Goal: Information Seeking & Learning: Learn about a topic

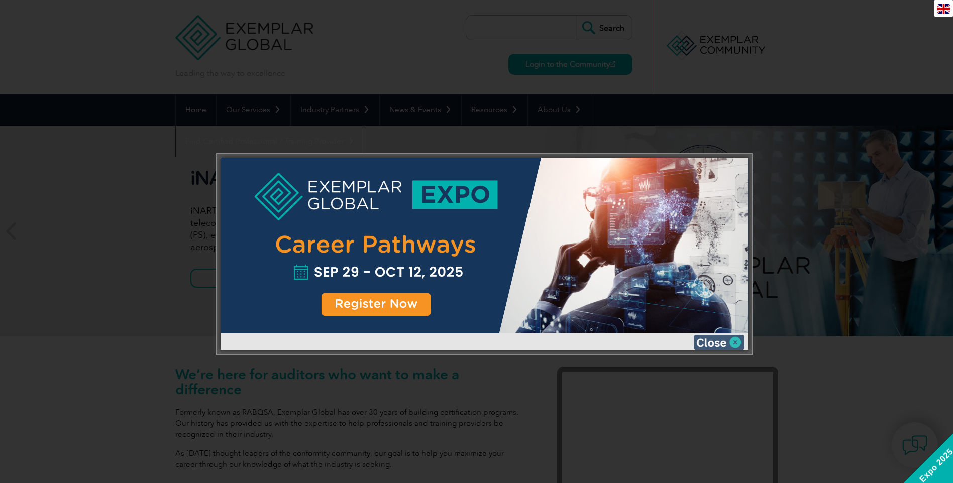
click at [716, 344] on img at bounding box center [719, 342] width 50 height 15
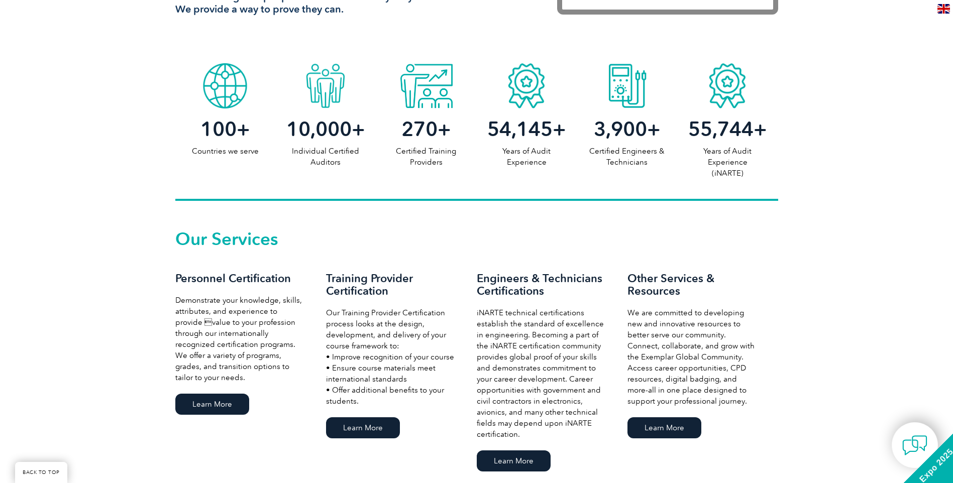
scroll to position [502, 0]
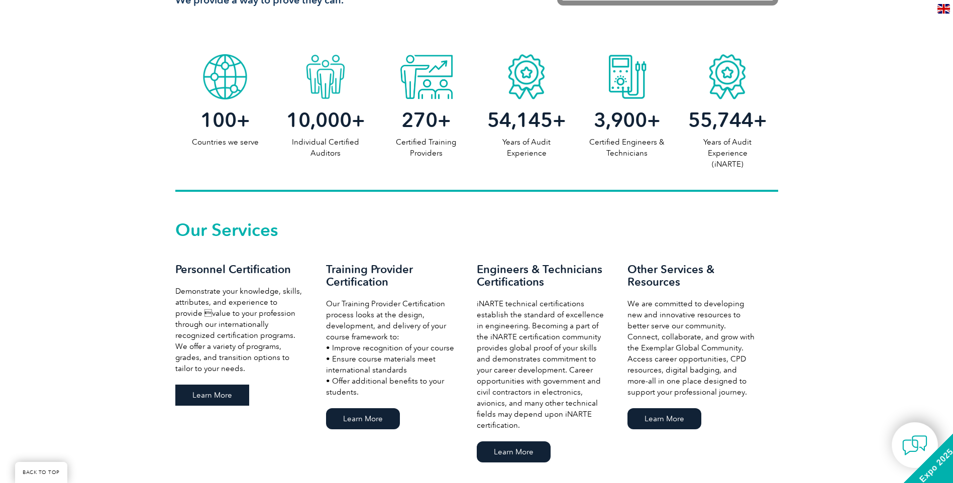
click at [213, 385] on link "Learn More" at bounding box center [212, 395] width 74 height 21
click at [353, 408] on link "Learn More" at bounding box center [363, 418] width 74 height 21
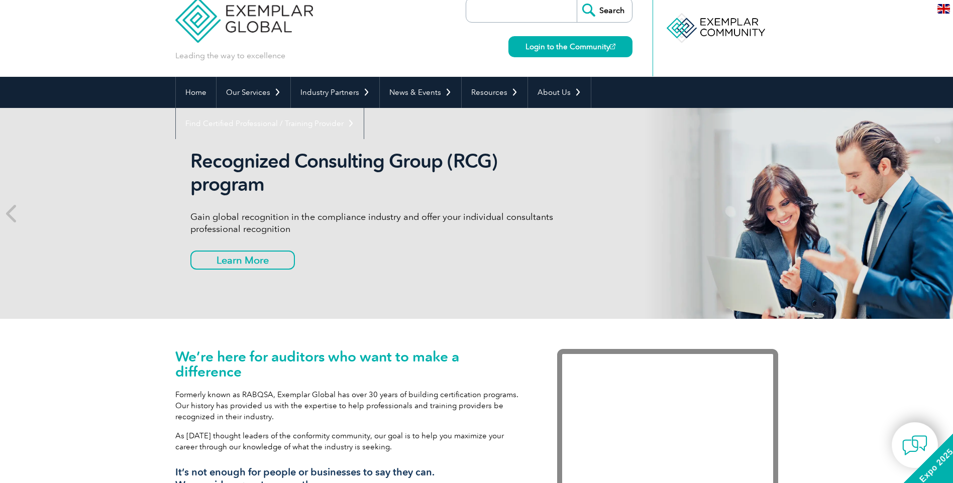
scroll to position [0, 0]
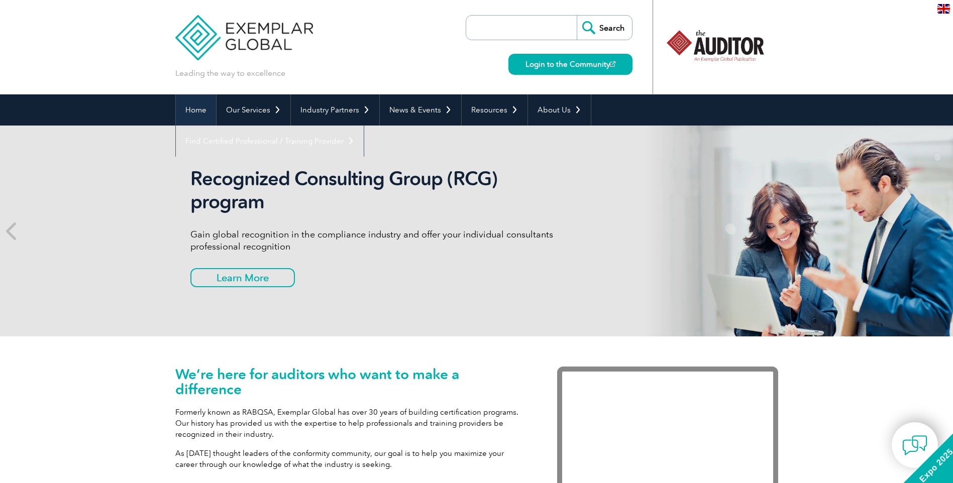
click at [194, 106] on link "Home" at bounding box center [196, 109] width 40 height 31
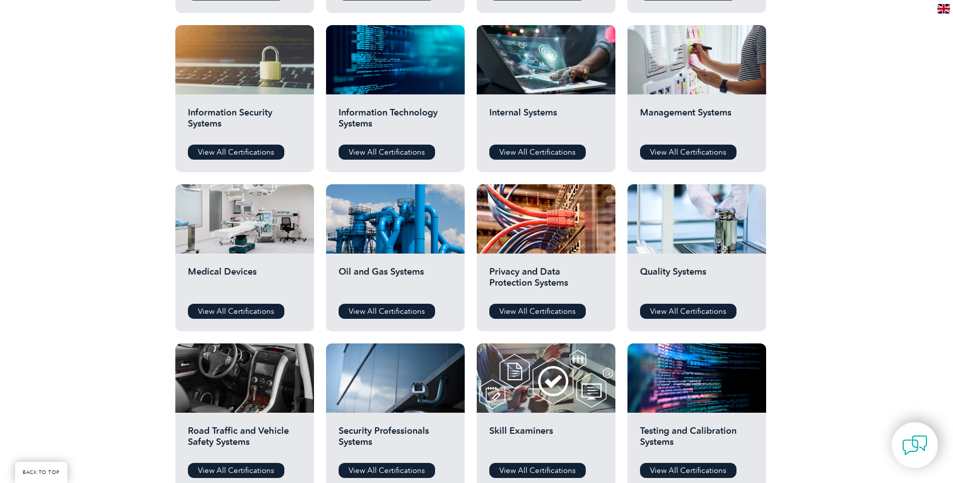
scroll to position [486, 0]
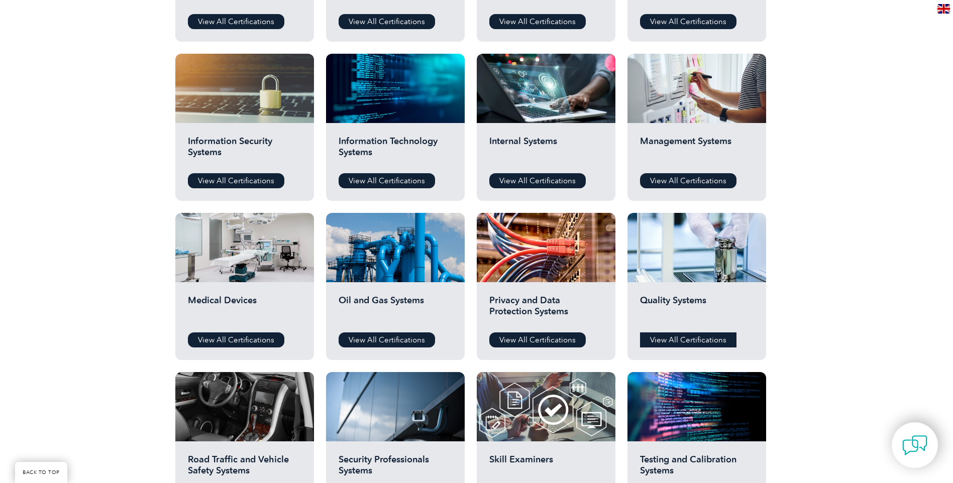
click at [671, 333] on link "View All Certifications" at bounding box center [688, 340] width 96 height 15
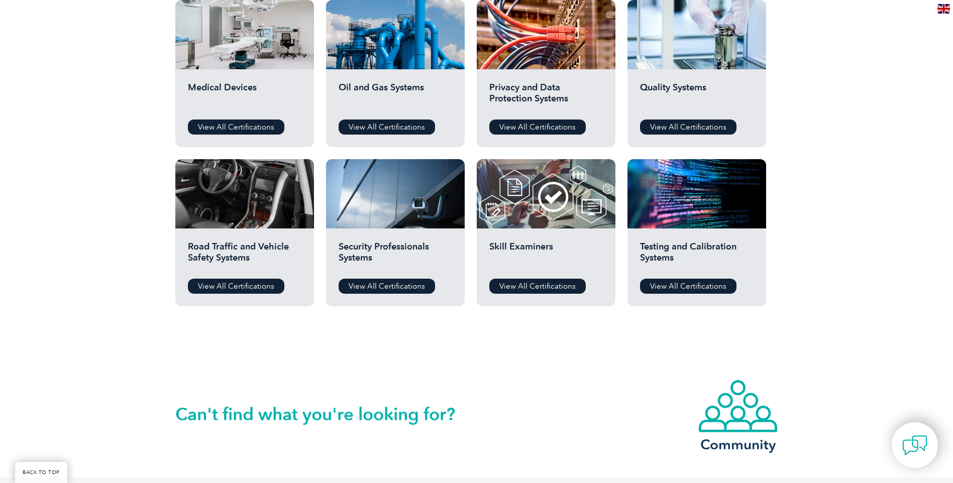
scroll to position [637, 0]
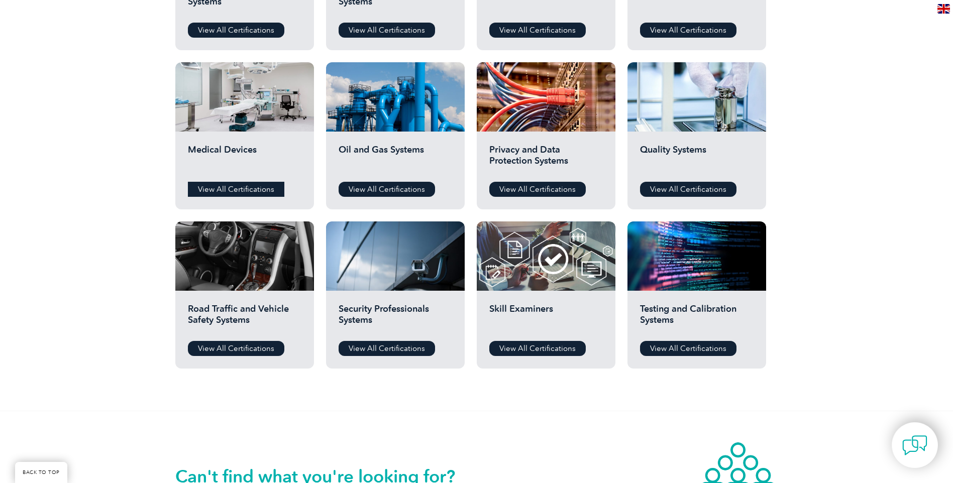
click at [214, 182] on link "View All Certifications" at bounding box center [236, 189] width 96 height 15
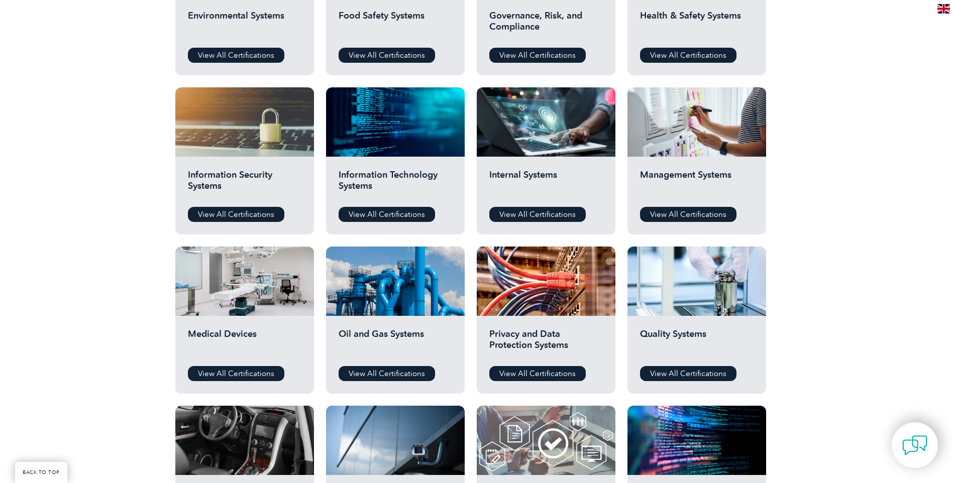
scroll to position [436, 0]
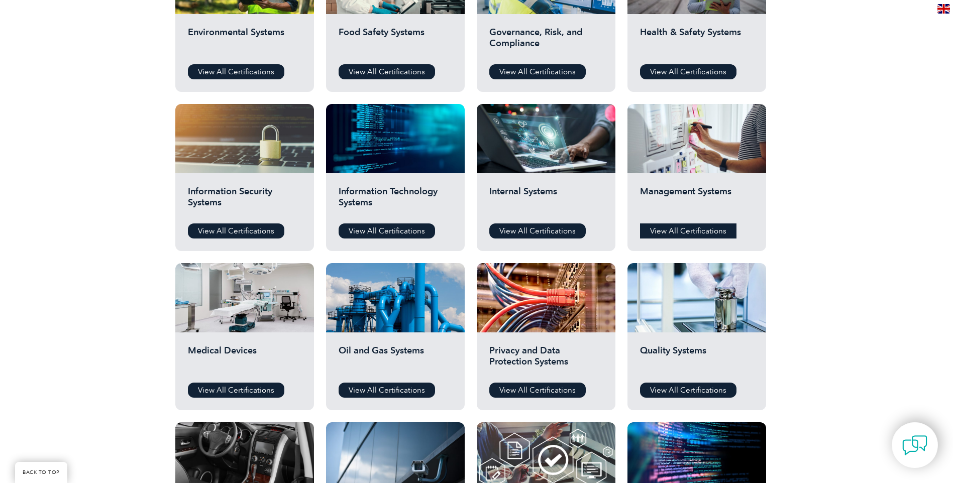
click at [680, 224] on link "View All Certifications" at bounding box center [688, 231] width 96 height 15
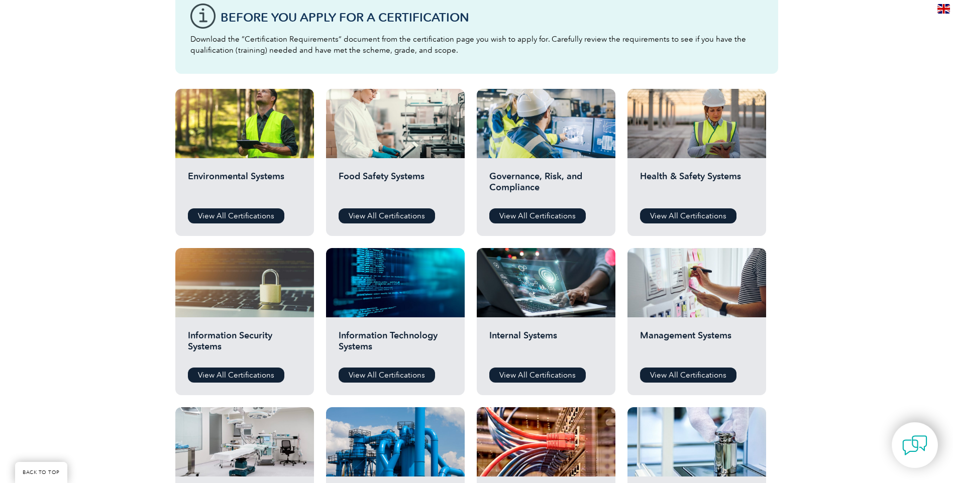
scroll to position [285, 0]
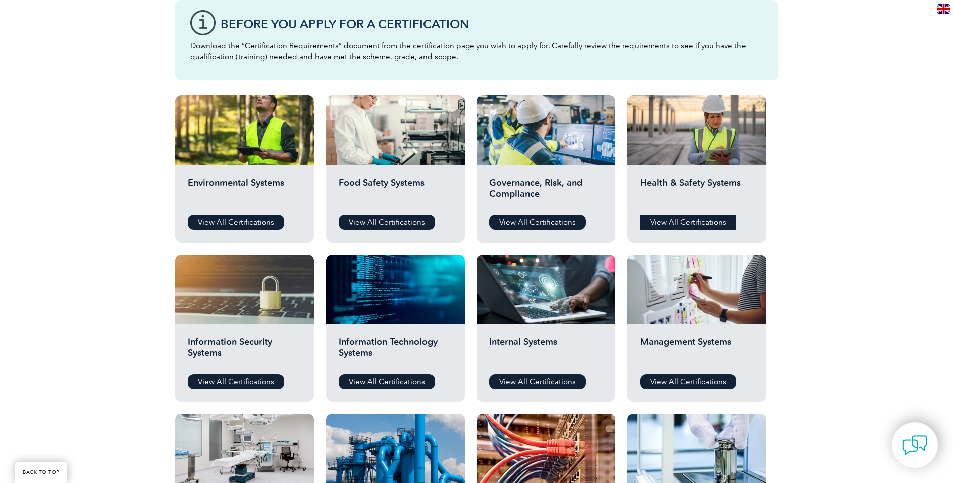
click at [673, 215] on link "View All Certifications" at bounding box center [688, 222] width 96 height 15
click at [548, 215] on link "View All Certifications" at bounding box center [537, 222] width 96 height 15
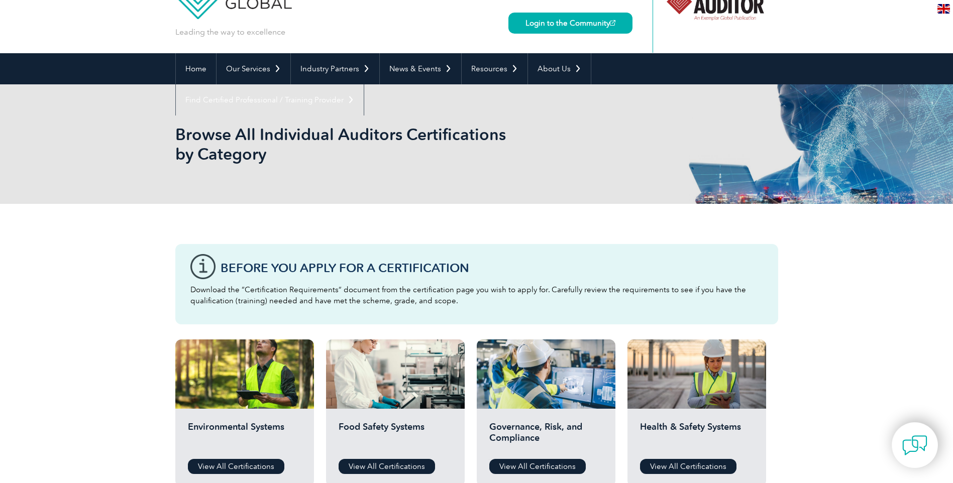
scroll to position [0, 0]
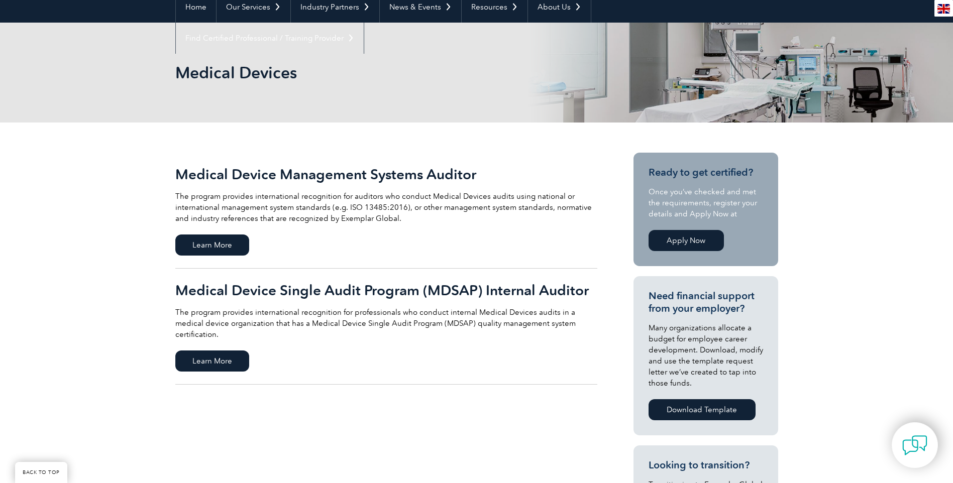
scroll to position [100, 0]
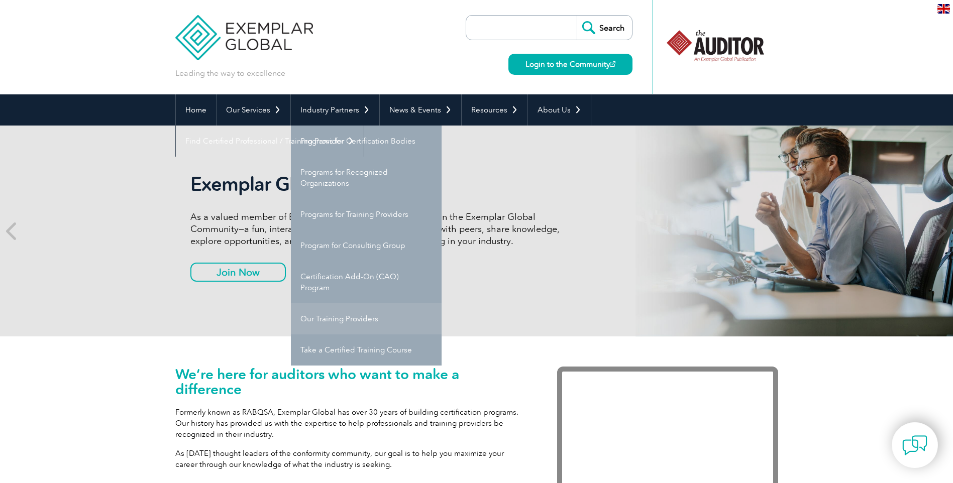
click at [342, 303] on link "Our Training Providers" at bounding box center [366, 318] width 151 height 31
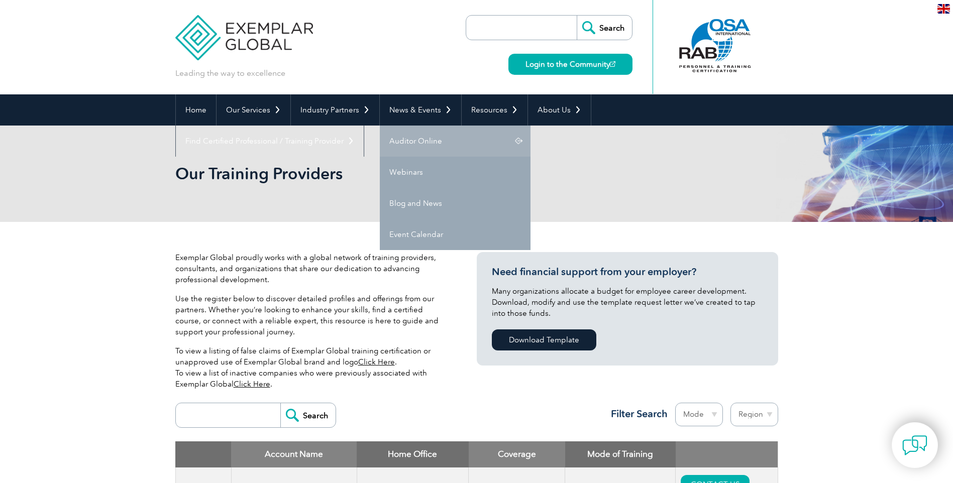
click at [387, 142] on link "Auditor Online" at bounding box center [455, 141] width 151 height 31
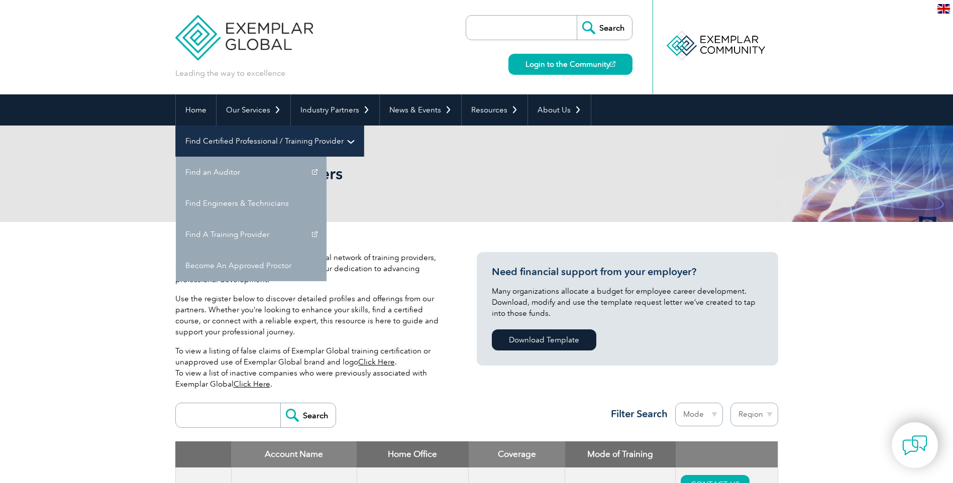
click at [364, 126] on link "Find Certified Professional / Training Provider" at bounding box center [270, 141] width 188 height 31
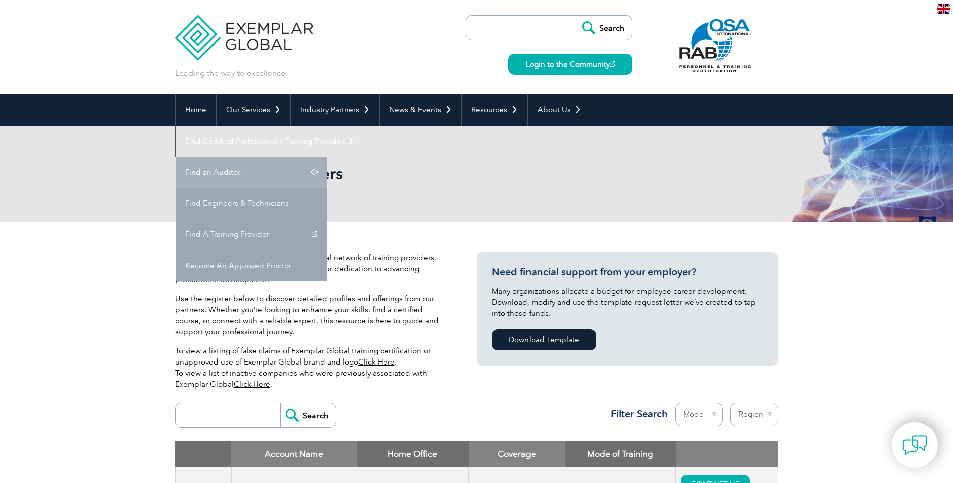
click at [326, 157] on link "Find an Auditor" at bounding box center [251, 172] width 151 height 31
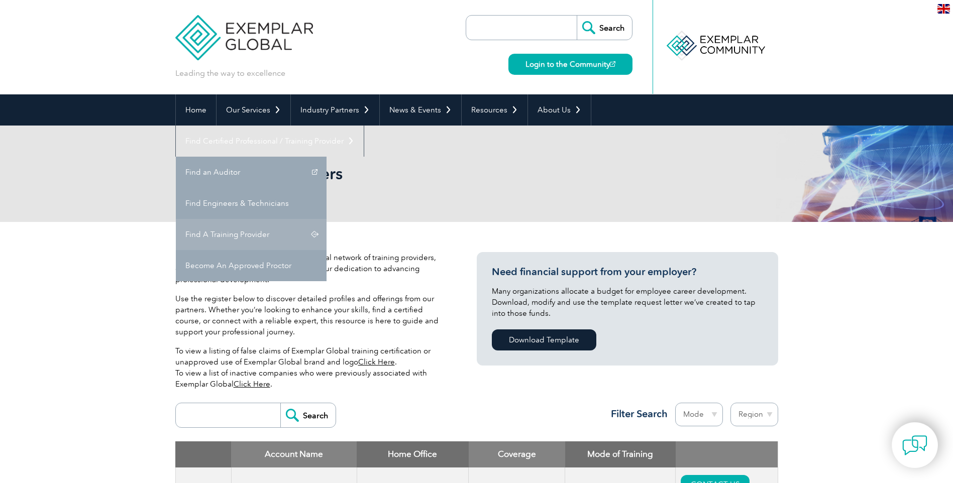
click at [326, 219] on link "Find A Training Provider" at bounding box center [251, 234] width 151 height 31
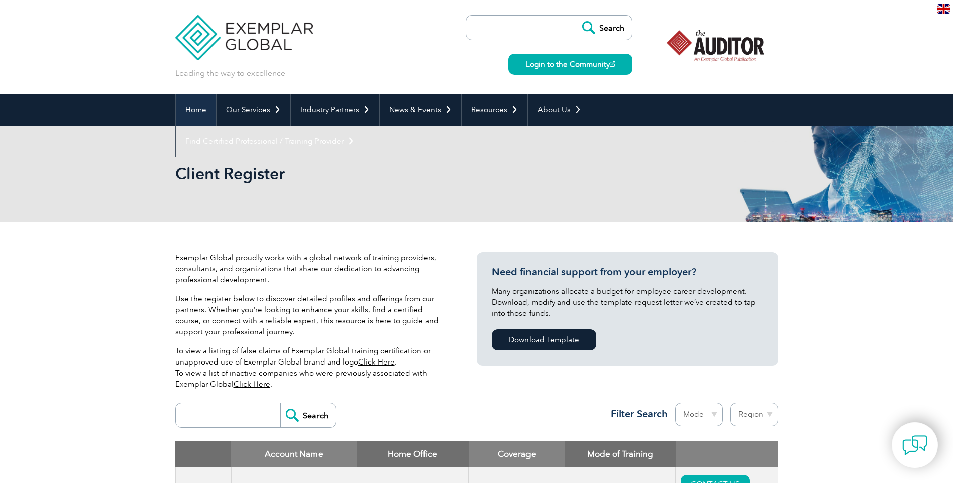
click at [202, 109] on link "Home" at bounding box center [196, 109] width 40 height 31
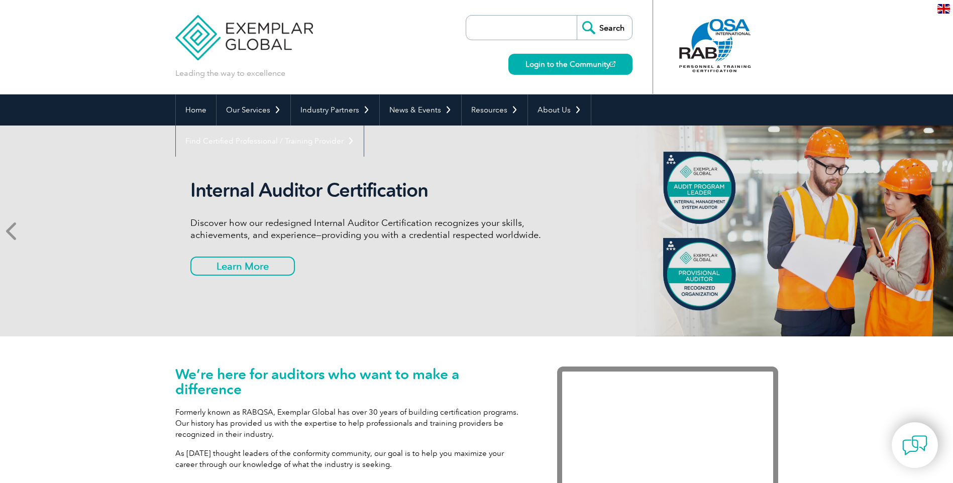
click at [13, 231] on icon at bounding box center [12, 231] width 13 height 0
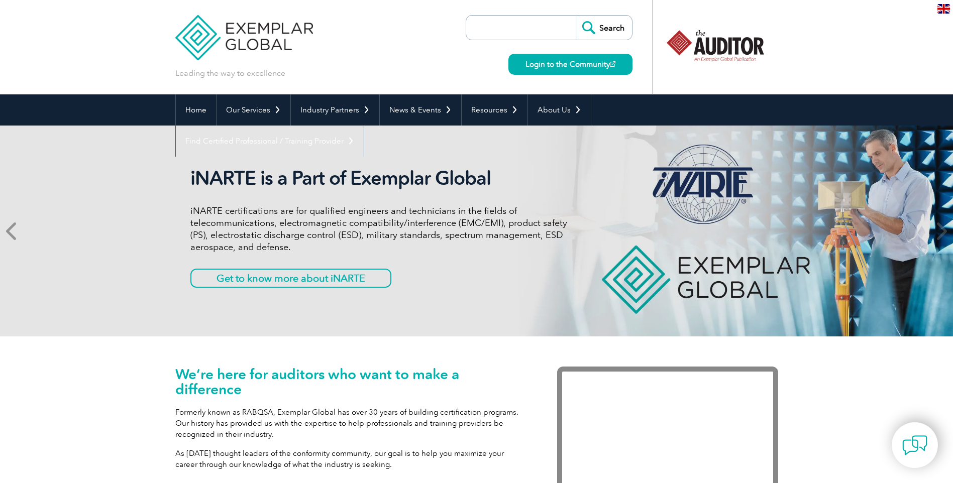
click at [13, 231] on icon at bounding box center [12, 231] width 13 height 0
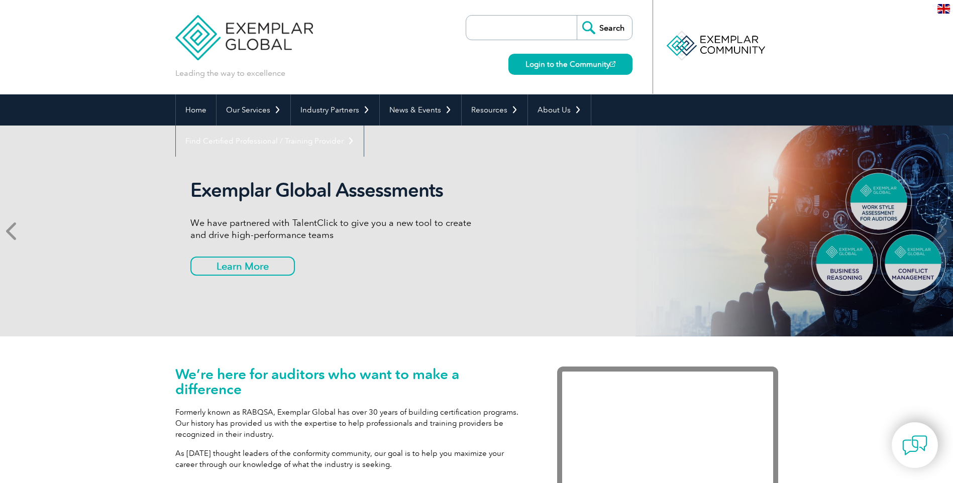
click at [5, 228] on span at bounding box center [12, 231] width 25 height 211
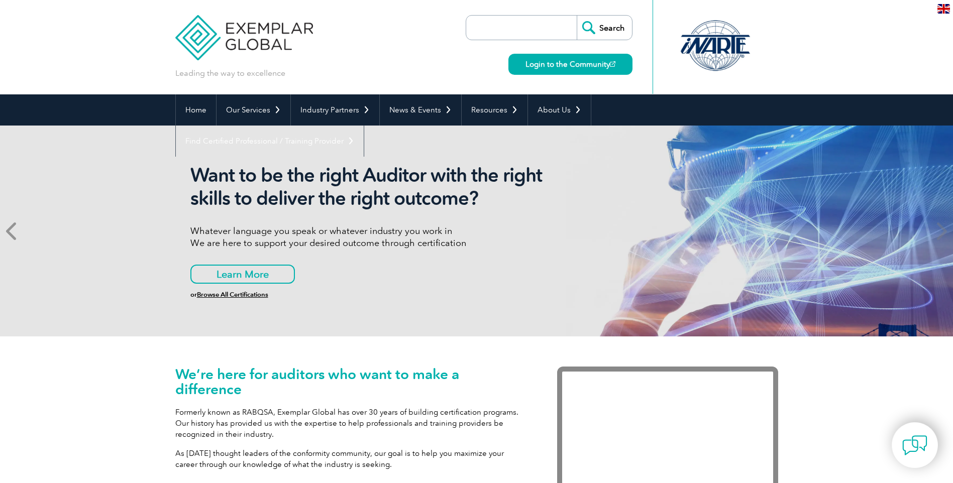
click at [11, 231] on icon at bounding box center [12, 231] width 13 height 0
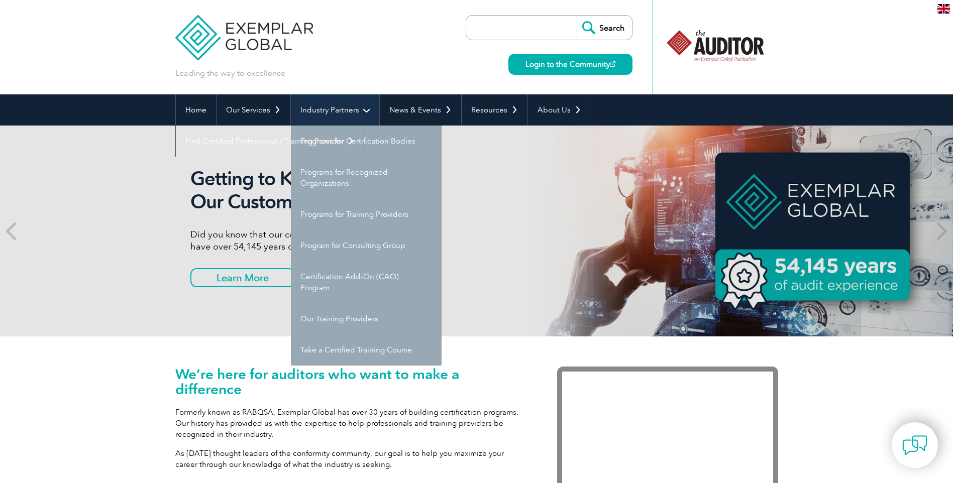
click at [315, 112] on link "Industry Partners" at bounding box center [335, 109] width 88 height 31
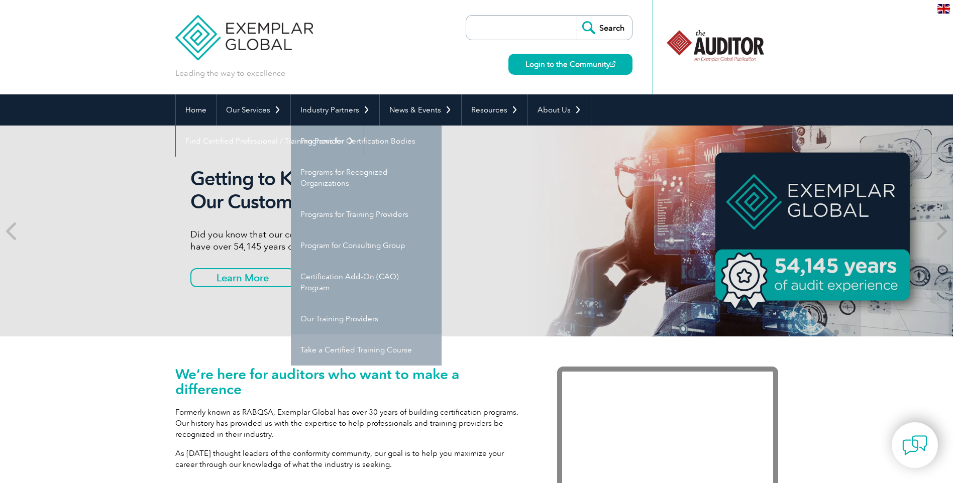
click at [313, 335] on link "Take a Certified Training Course" at bounding box center [366, 350] width 151 height 31
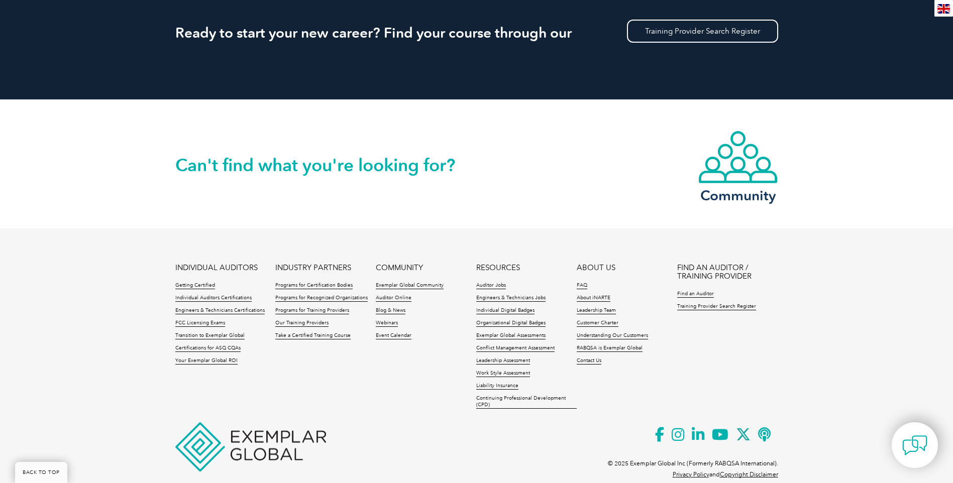
scroll to position [990, 0]
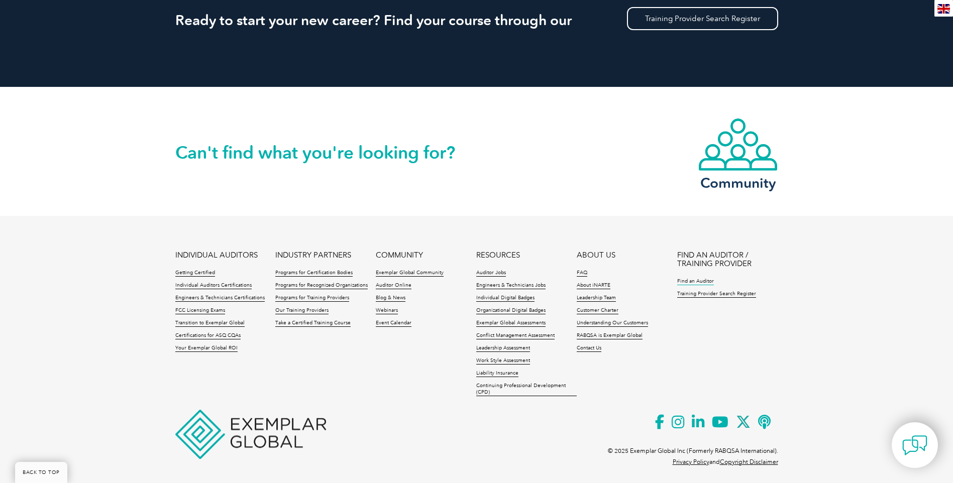
click at [695, 282] on link "Find an Auditor" at bounding box center [695, 281] width 37 height 7
